Goal: Task Accomplishment & Management: Use online tool/utility

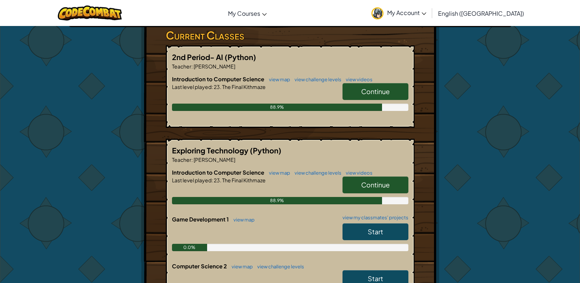
scroll to position [110, 0]
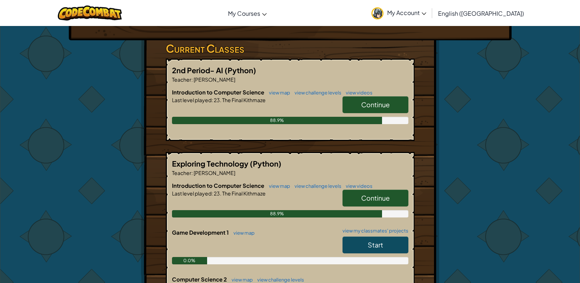
drag, startPoint x: 257, startPoint y: 114, endPoint x: 204, endPoint y: 105, distance: 53.7
click at [198, 105] on div at bounding box center [290, 109] width 236 height 13
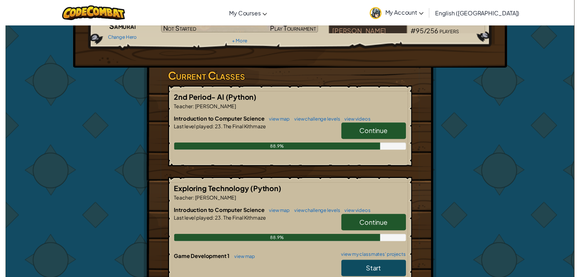
scroll to position [0, 0]
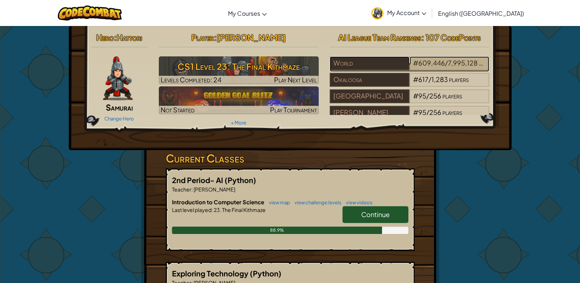
click at [418, 61] on span "609,446" at bounding box center [431, 63] width 27 height 8
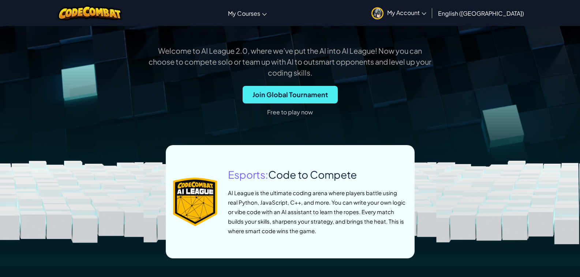
scroll to position [110, 0]
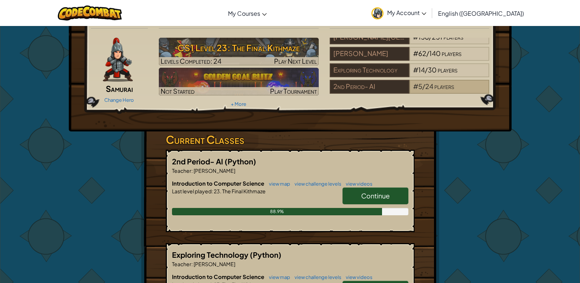
scroll to position [37, 0]
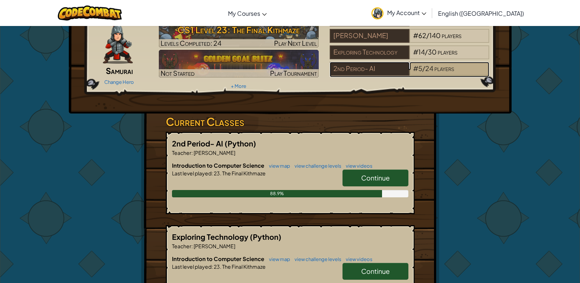
click at [440, 66] on span "players" at bounding box center [444, 68] width 20 height 8
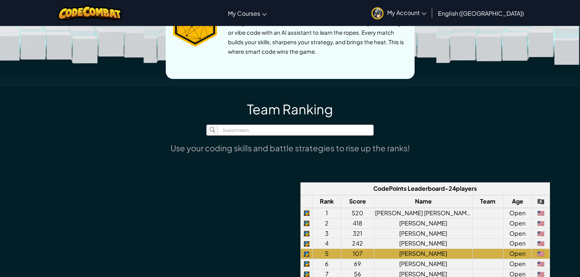
scroll to position [402, 0]
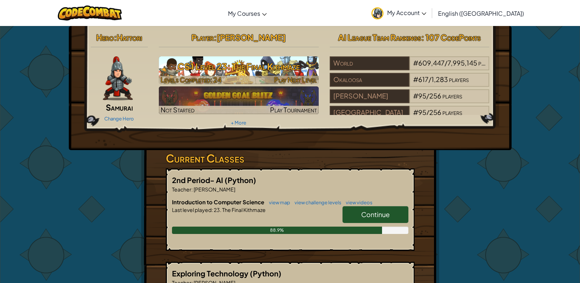
click at [199, 57] on img at bounding box center [239, 70] width 160 height 28
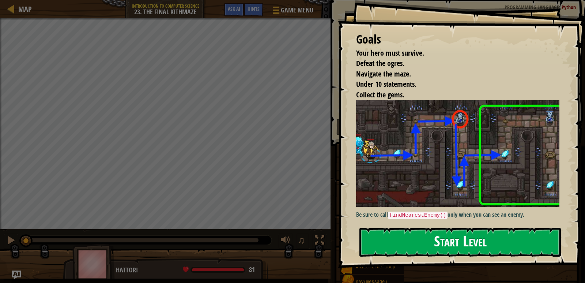
click at [401, 242] on button "Start Level" at bounding box center [460, 241] width 202 height 29
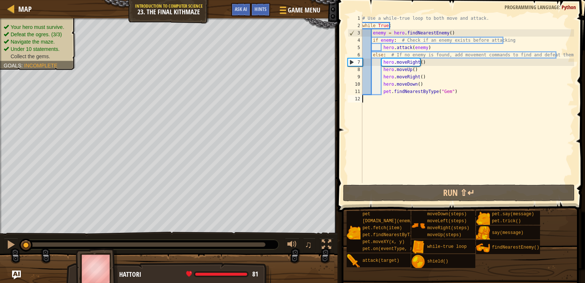
click at [459, 89] on div "# Use a while-true loop to both move and attack. while True : enemy = hero . fi…" at bounding box center [467, 106] width 213 height 183
type textarea "pet.findNearestByType("Gem")"
drag, startPoint x: 458, startPoint y: 91, endPoint x: 381, endPoint y: 91, distance: 76.8
click at [381, 91] on div "# Use a while-true loop to both move and attack. while True : enemy = hero . fi…" at bounding box center [467, 106] width 213 height 183
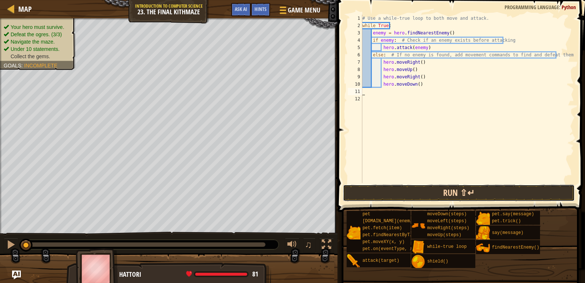
click at [396, 194] on button "Run ⇧↵" at bounding box center [459, 192] width 232 height 17
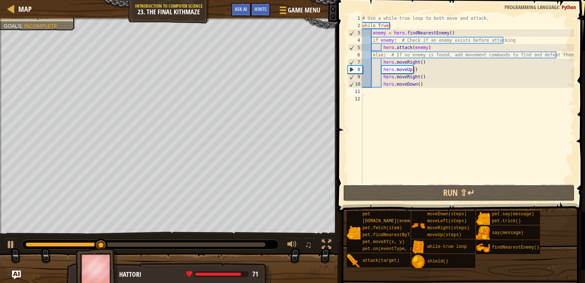
click at [392, 184] on div "1 2 3 4 5 6 7 8 9 10 11 12 # Use a while-true loop to both move and attack. whi…" at bounding box center [460, 120] width 250 height 233
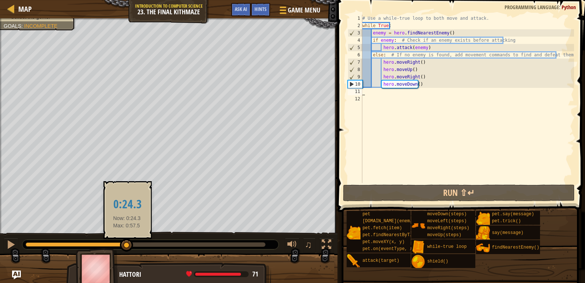
drag, startPoint x: 109, startPoint y: 239, endPoint x: 127, endPoint y: 247, distance: 19.6
click at [127, 247] on div at bounding box center [126, 244] width 13 height 13
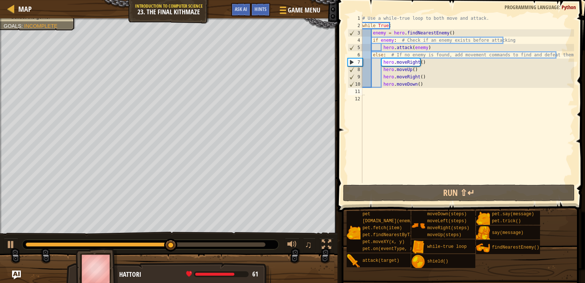
drag, startPoint x: 214, startPoint y: 242, endPoint x: 196, endPoint y: 245, distance: 18.9
click at [198, 246] on div at bounding box center [150, 245] width 256 height 10
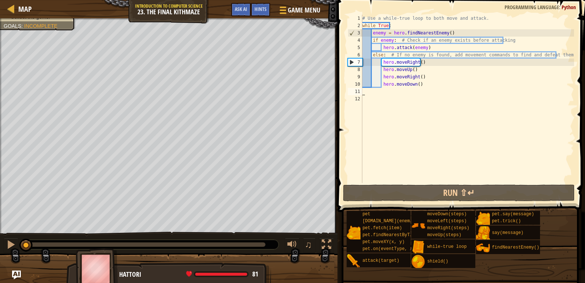
drag, startPoint x: 188, startPoint y: 244, endPoint x: 0, endPoint y: 238, distance: 188.1
click at [0, 238] on div "♫" at bounding box center [169, 242] width 338 height 22
